Goal: Use online tool/utility

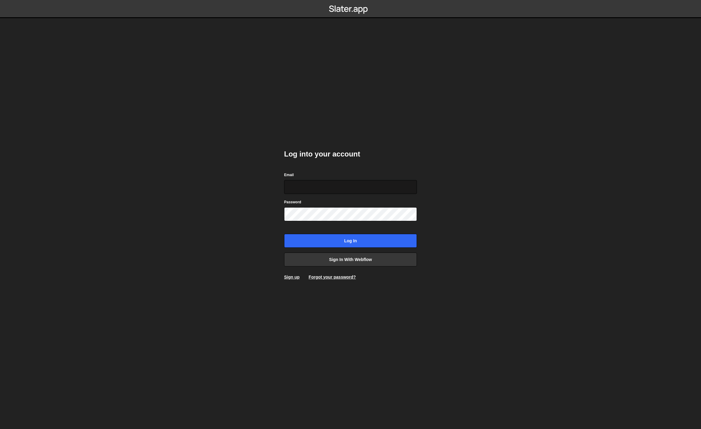
click at [309, 187] on input "Email" at bounding box center [350, 187] width 133 height 14
type input "clmail"
type input "[PERSON_NAME][EMAIL_ADDRESS][PERSON_NAME][DOMAIN_NAME]"
click at [338, 243] on input "Log in" at bounding box center [350, 241] width 133 height 14
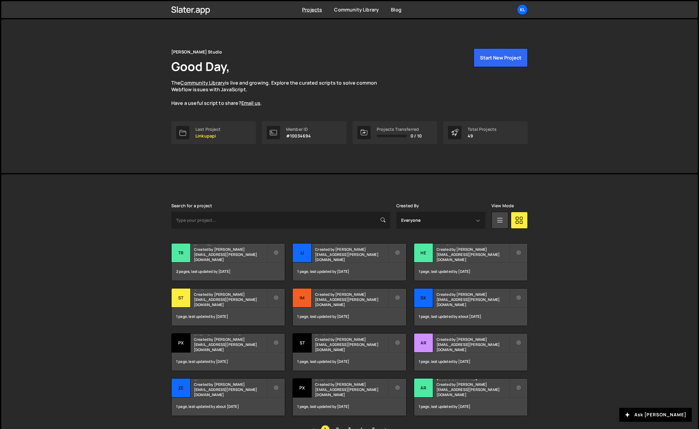
click at [114, 209] on div "[PERSON_NAME] is designed for desktop use. Please use a larger screen to access…" at bounding box center [349, 318] width 696 height 289
click at [325, 256] on small "Created by [PERSON_NAME][EMAIL_ADDRESS][PERSON_NAME][DOMAIN_NAME]" at bounding box center [351, 254] width 73 height 15
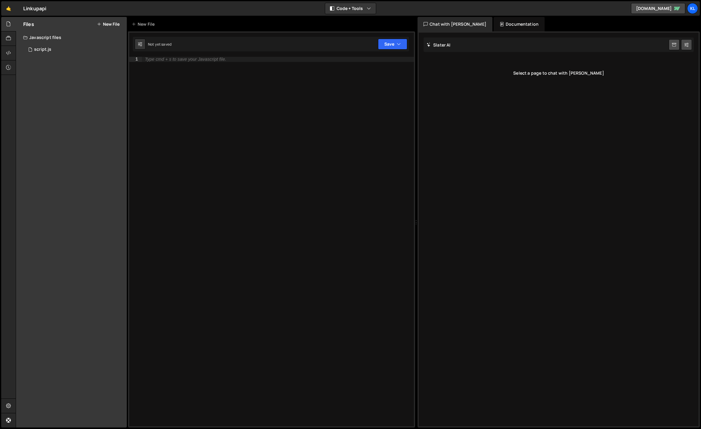
click at [159, 136] on div "Type cmd + s to save your Javascript file." at bounding box center [278, 246] width 272 height 379
click at [58, 68] on div "Files New File Javascript files 1 script.js 0 CSS files Copy share link Edit Fi…" at bounding box center [71, 222] width 111 height 410
click at [54, 53] on div "1 script.js 0" at bounding box center [75, 49] width 104 height 12
